Goal: Check status: Check status

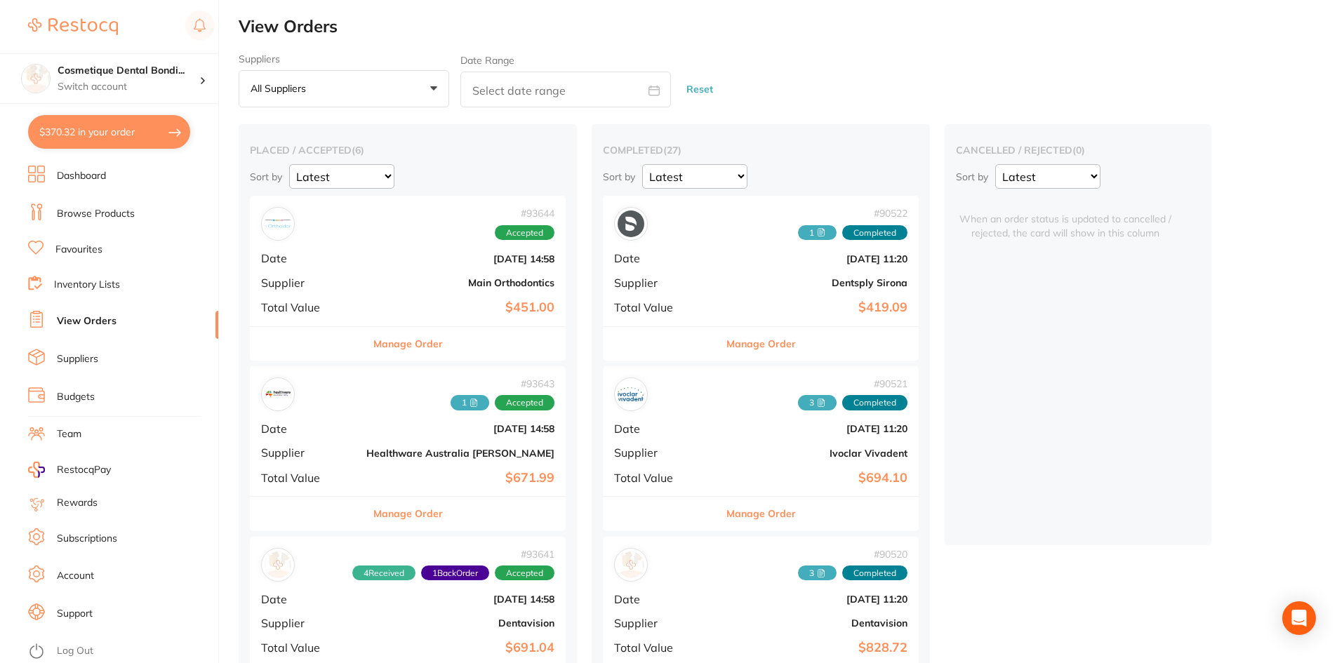
click at [510, 91] on input "text" at bounding box center [565, 90] width 211 height 36
select select "9"
select select "2025"
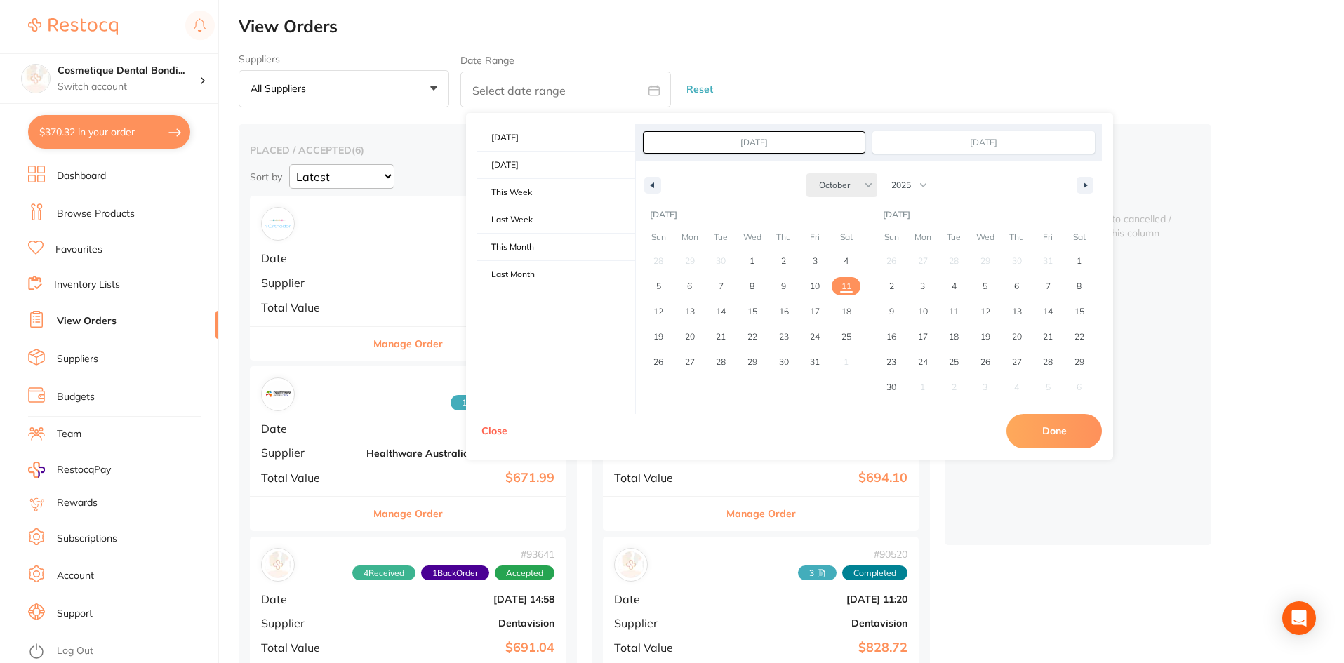
click at [835, 185] on select "January February March April May June July August September October November De…" at bounding box center [842, 185] width 71 height 24
select select "6"
click at [807, 173] on select "January February March April May June July August September October November De…" at bounding box center [842, 185] width 71 height 24
click at [725, 252] on span "1" at bounding box center [721, 261] width 32 height 18
type input "[DATE]"
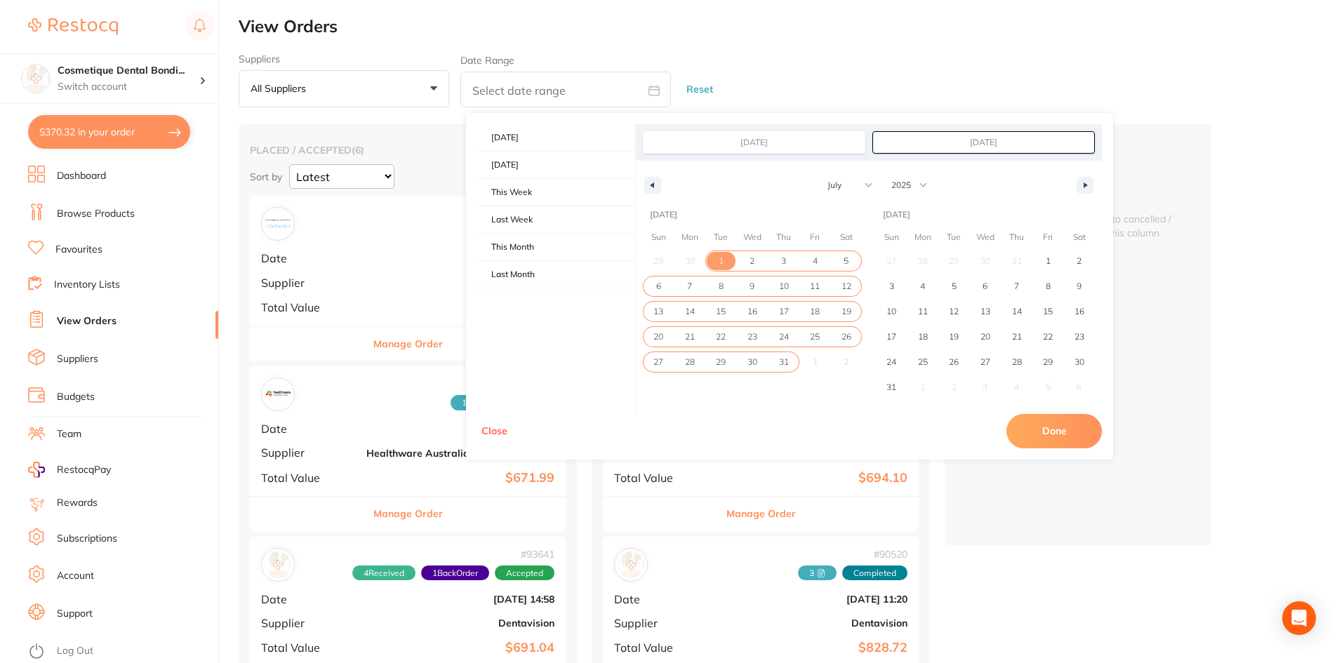
click at [784, 359] on span "31" at bounding box center [784, 362] width 10 height 25
type input "[DATE]"
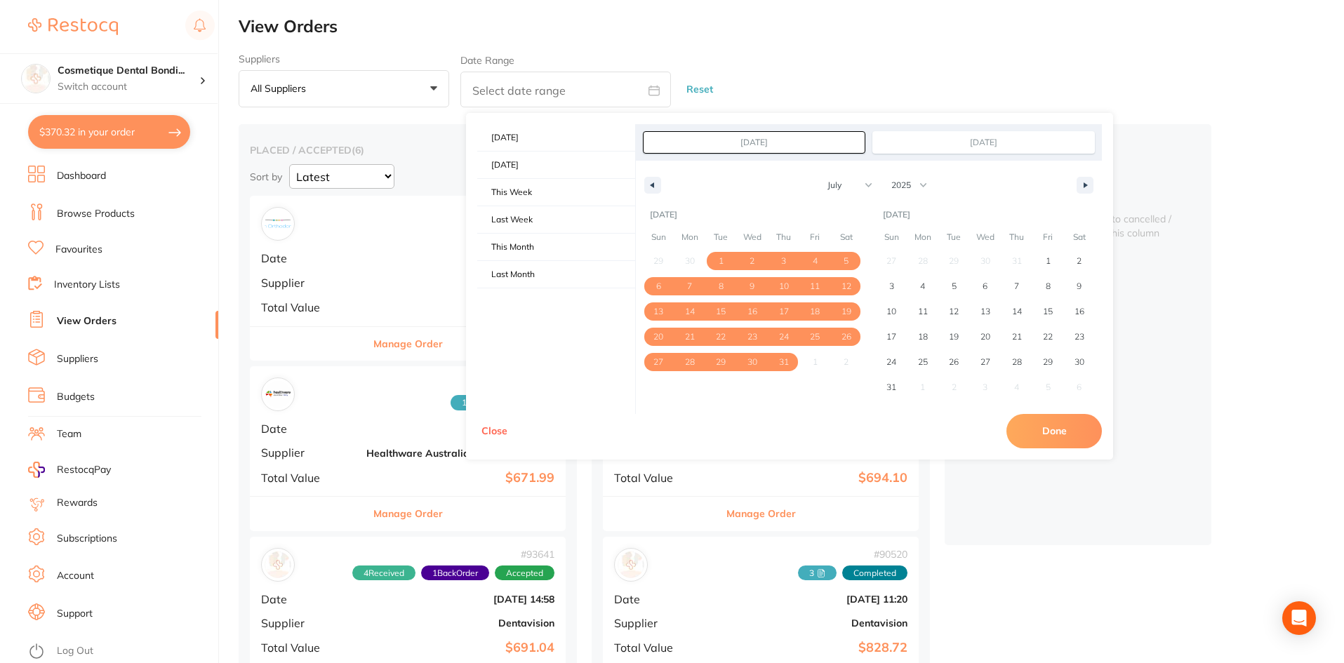
click at [1049, 430] on button "Done" at bounding box center [1054, 431] width 95 height 34
type input "[DATE] to [DATE]"
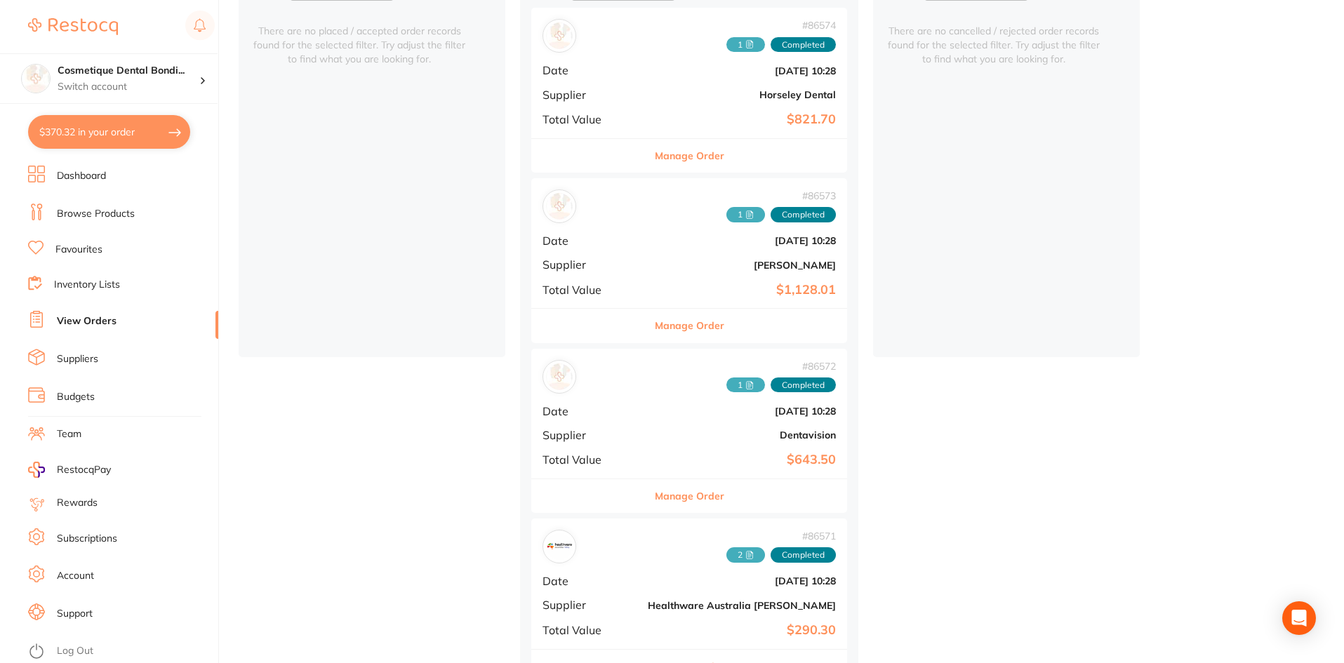
scroll to position [211, 0]
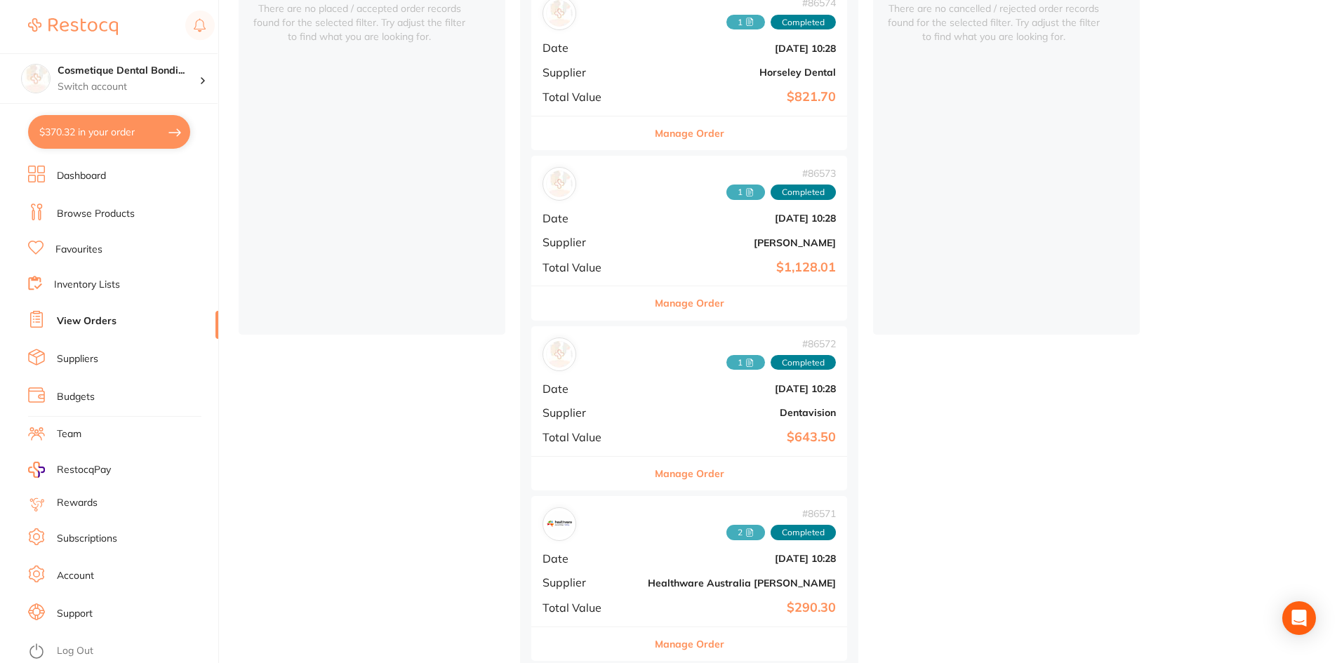
click at [751, 190] on icon at bounding box center [752, 190] width 2 height 2
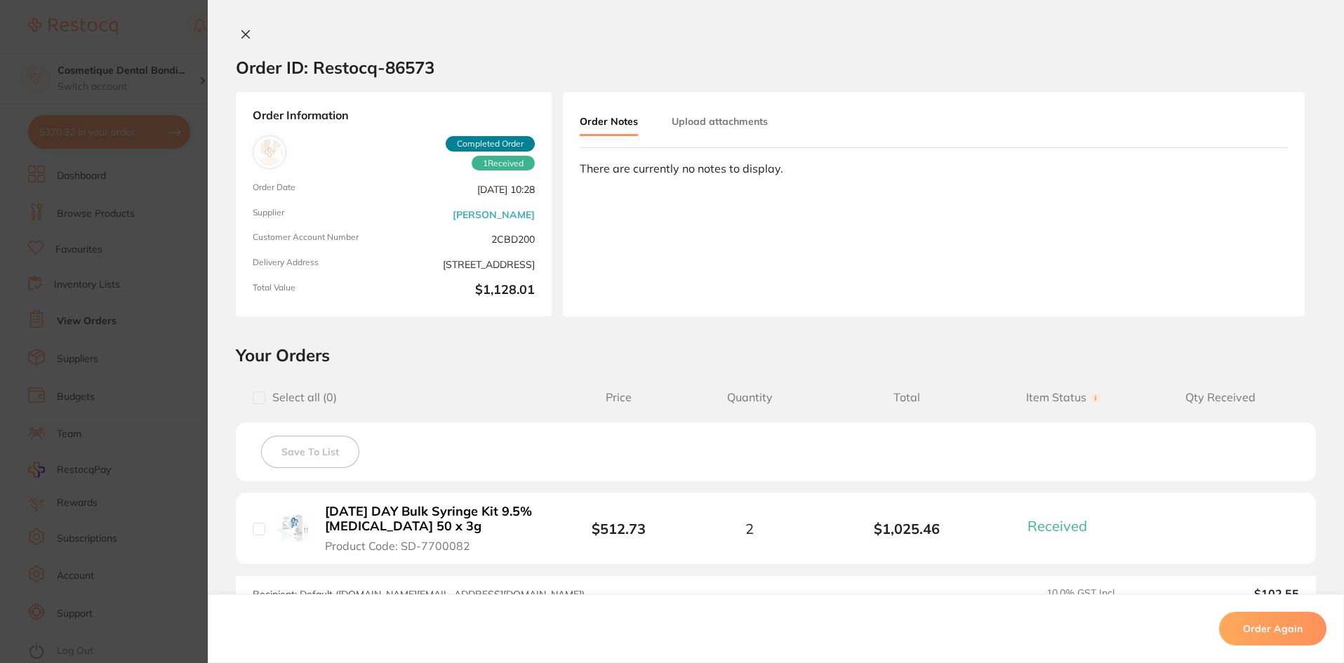
click at [765, 119] on div "Order Notes Upload attachments" at bounding box center [691, 122] width 222 height 27
click at [739, 119] on button "Upload attachments" at bounding box center [720, 121] width 96 height 25
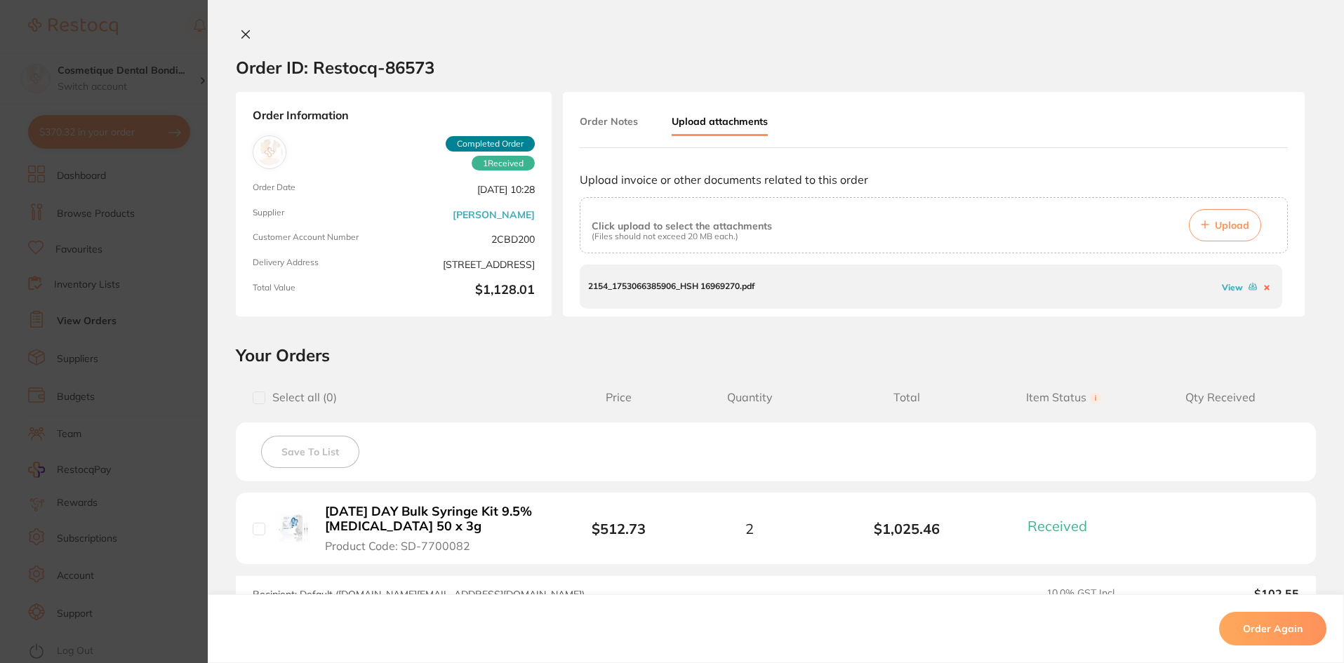
click at [1228, 288] on link "View" at bounding box center [1232, 287] width 21 height 11
